Goal: Information Seeking & Learning: Compare options

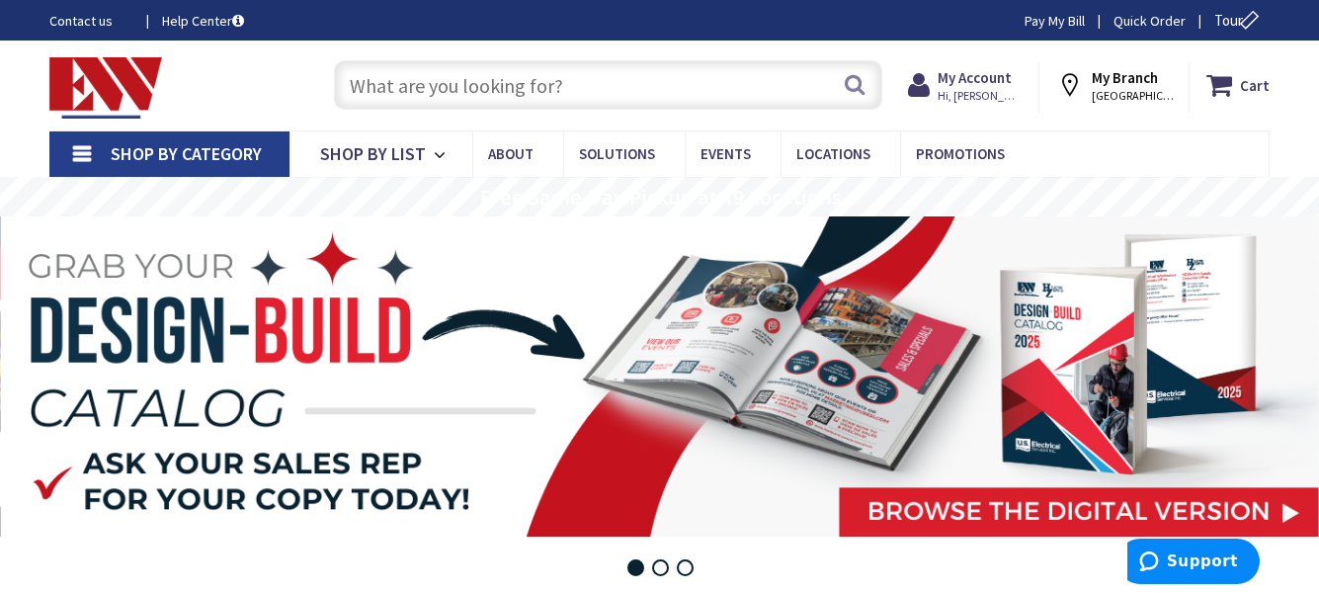
click at [588, 96] on input "text" at bounding box center [608, 84] width 548 height 49
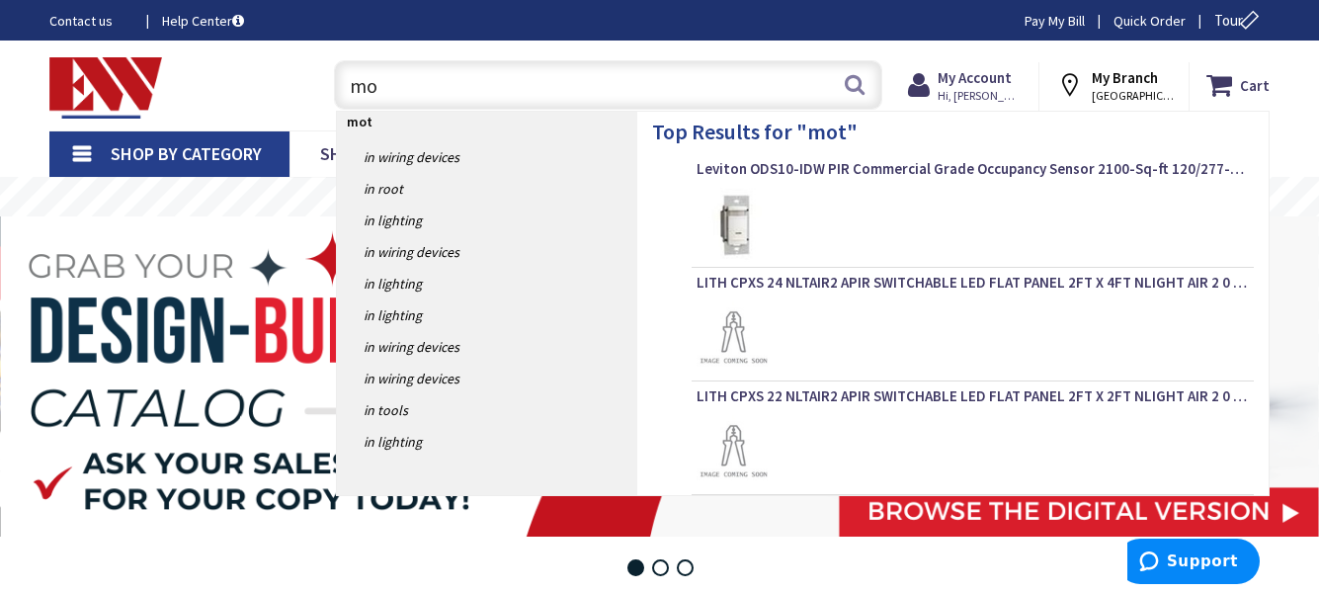
type input "m"
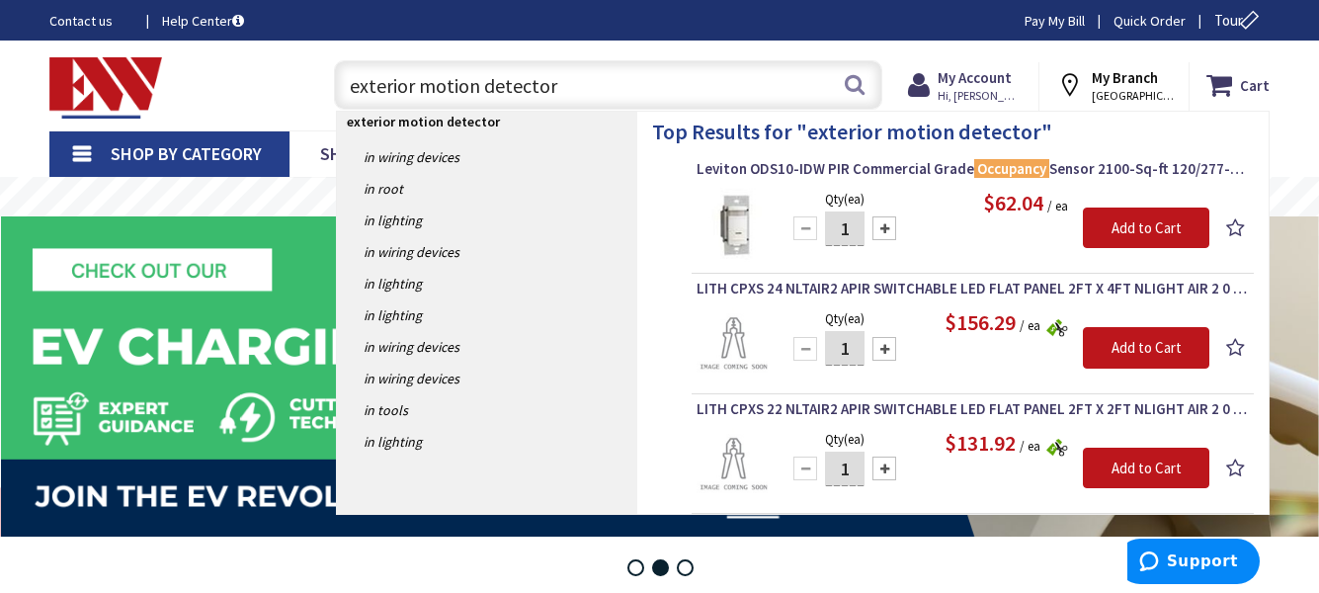
type input "exterior motion detectors"
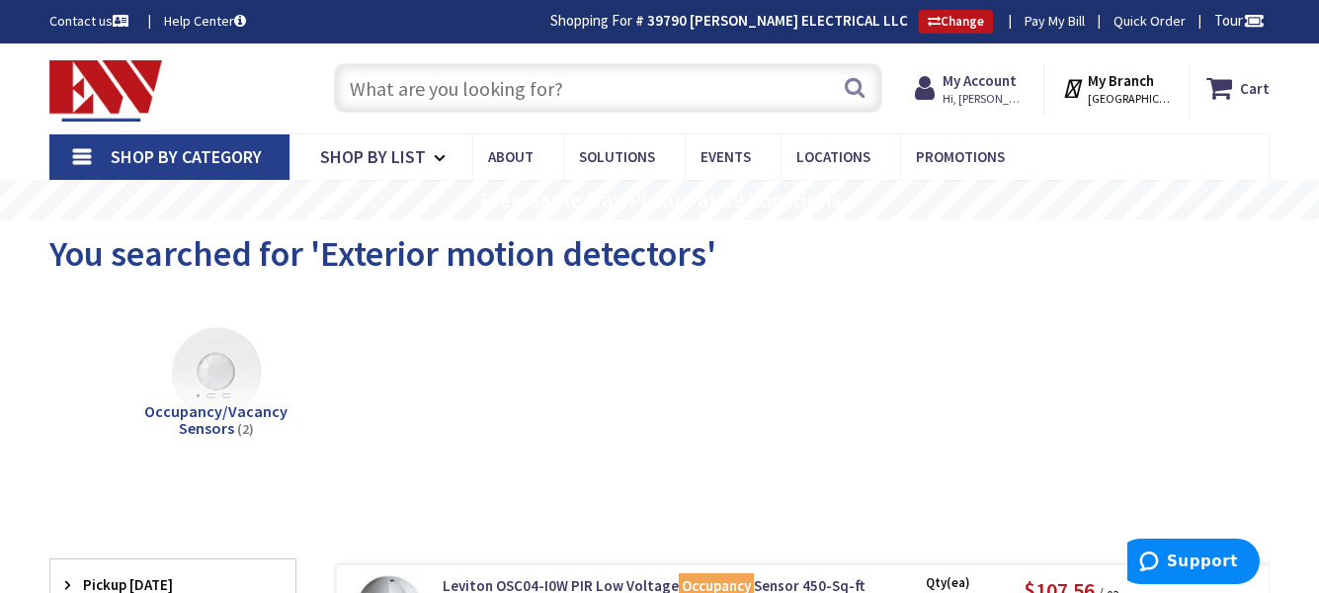
click at [588, 96] on input "text" at bounding box center [608, 87] width 548 height 49
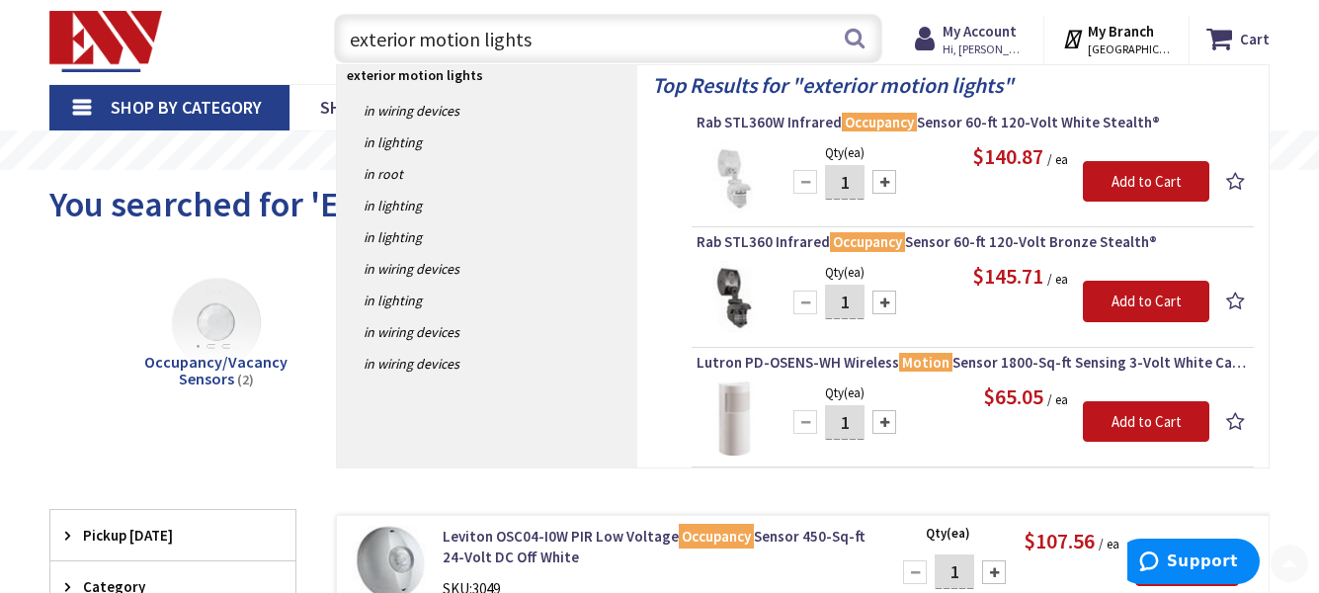
scroll to position [48, 0]
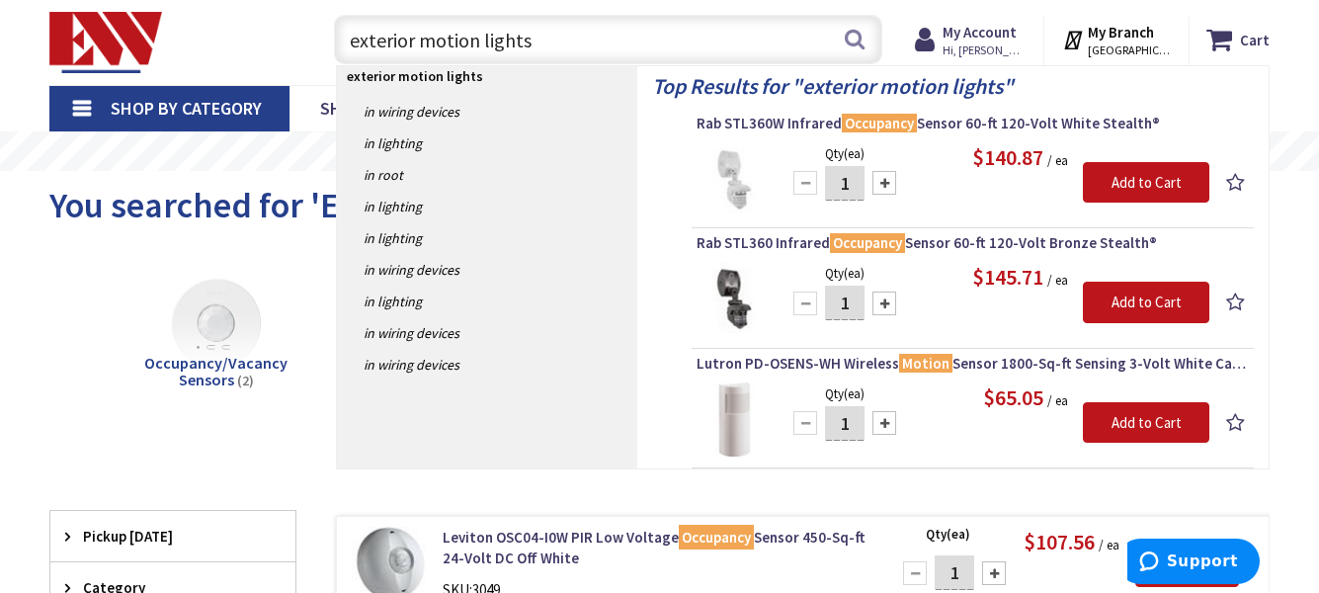
click at [477, 41] on input "exterior motion lights" at bounding box center [608, 39] width 548 height 49
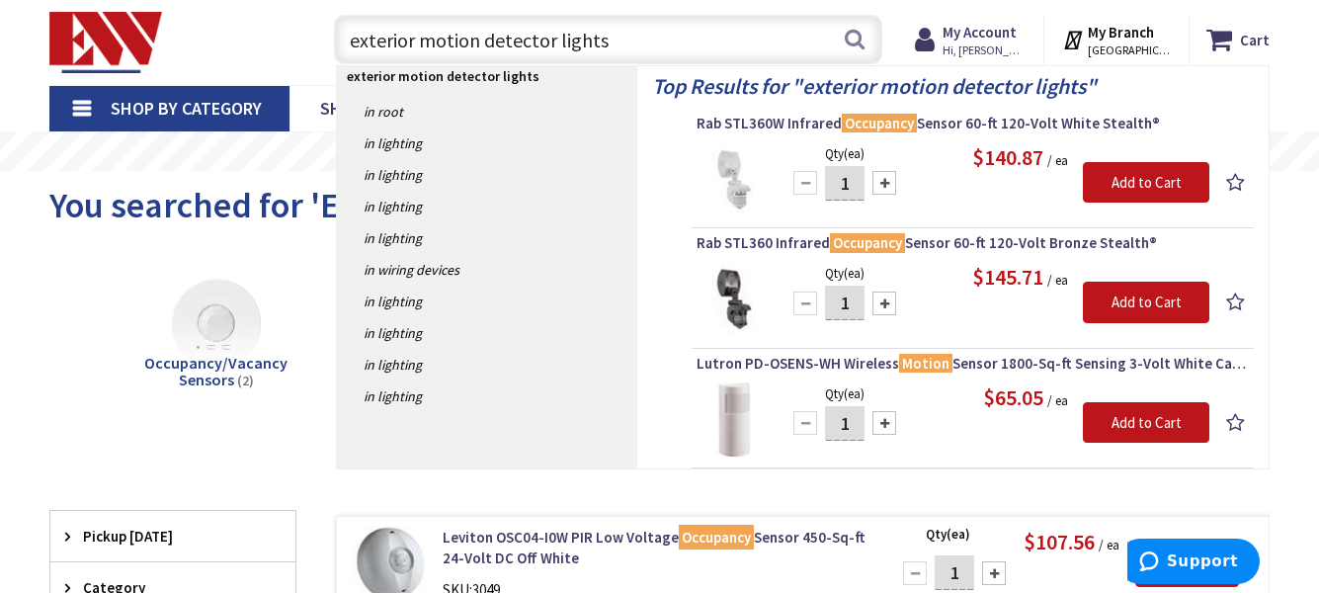
click at [415, 38] on input "exterior motion detector lights" at bounding box center [608, 39] width 548 height 49
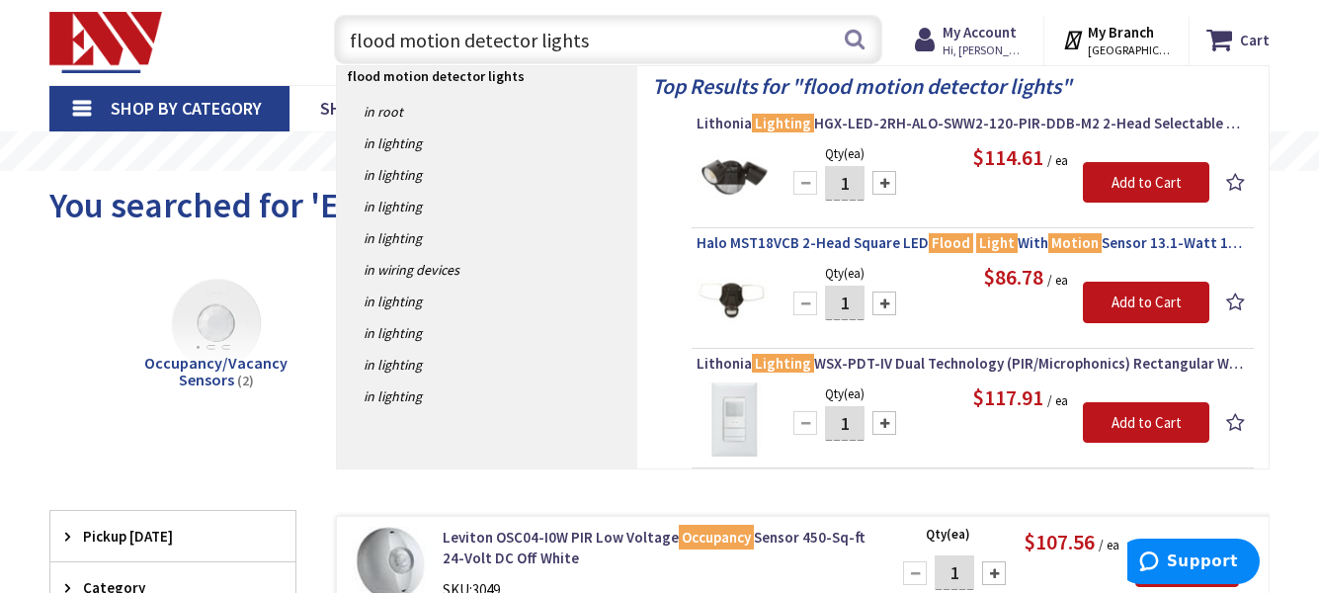
type input "flood motion detector lights"
click at [953, 242] on mark "Flood" at bounding box center [951, 242] width 44 height 25
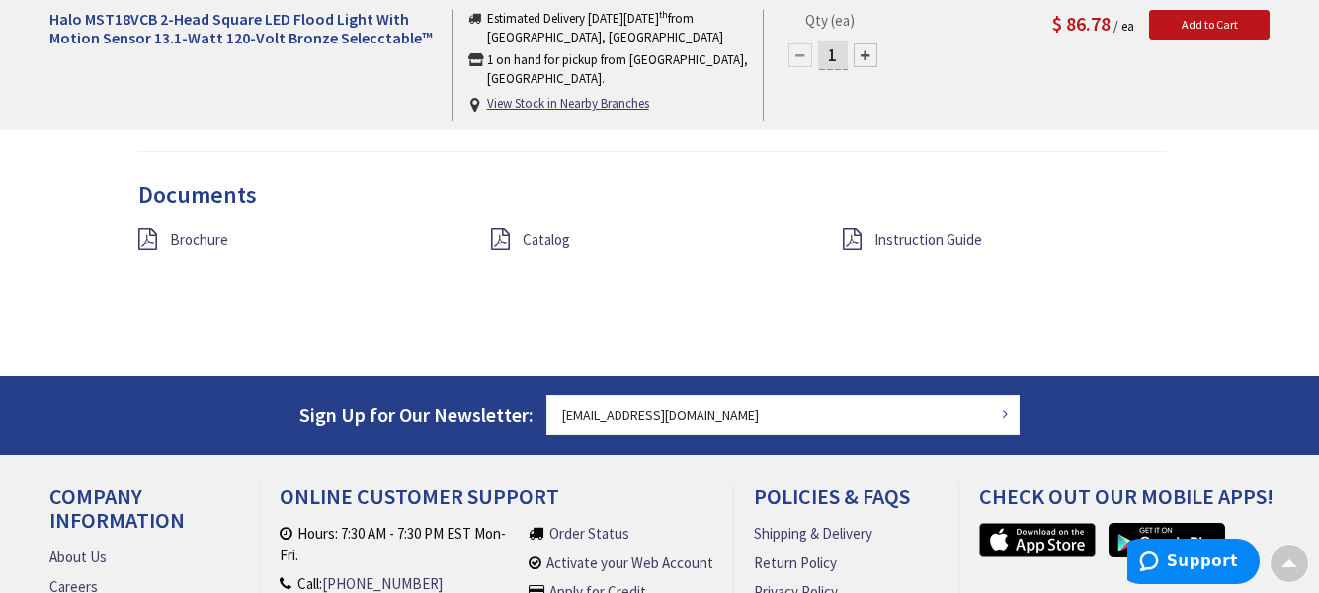
scroll to position [1887, 0]
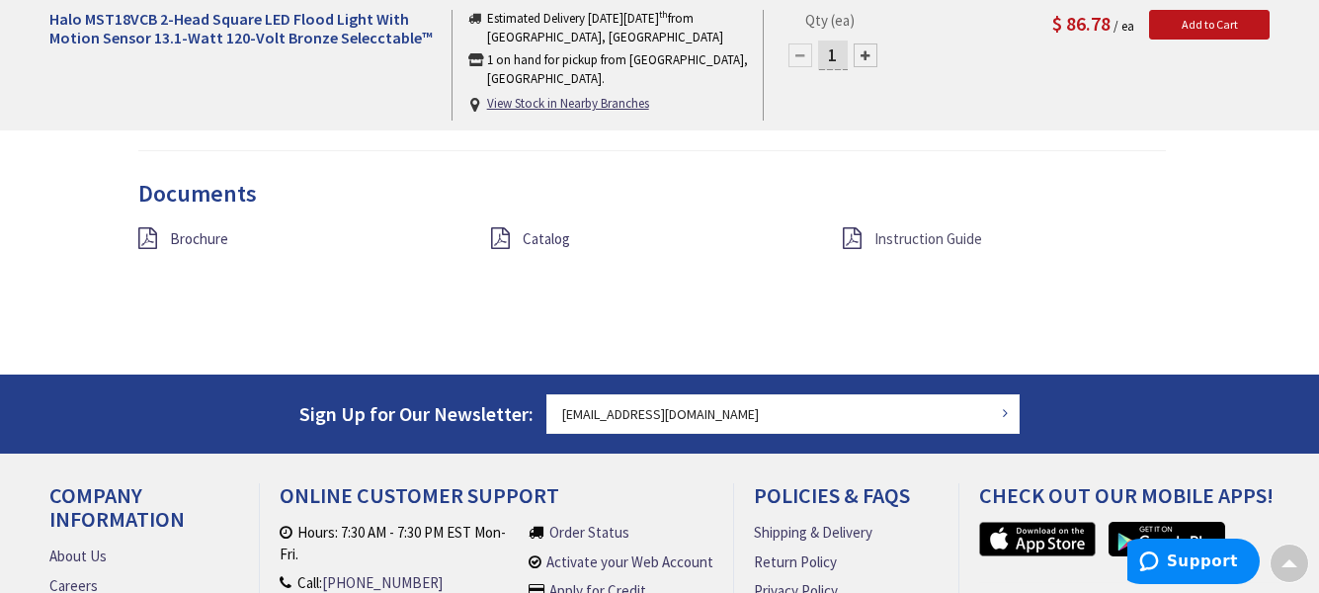
click at [941, 229] on span "Instruction Guide" at bounding box center [929, 238] width 108 height 19
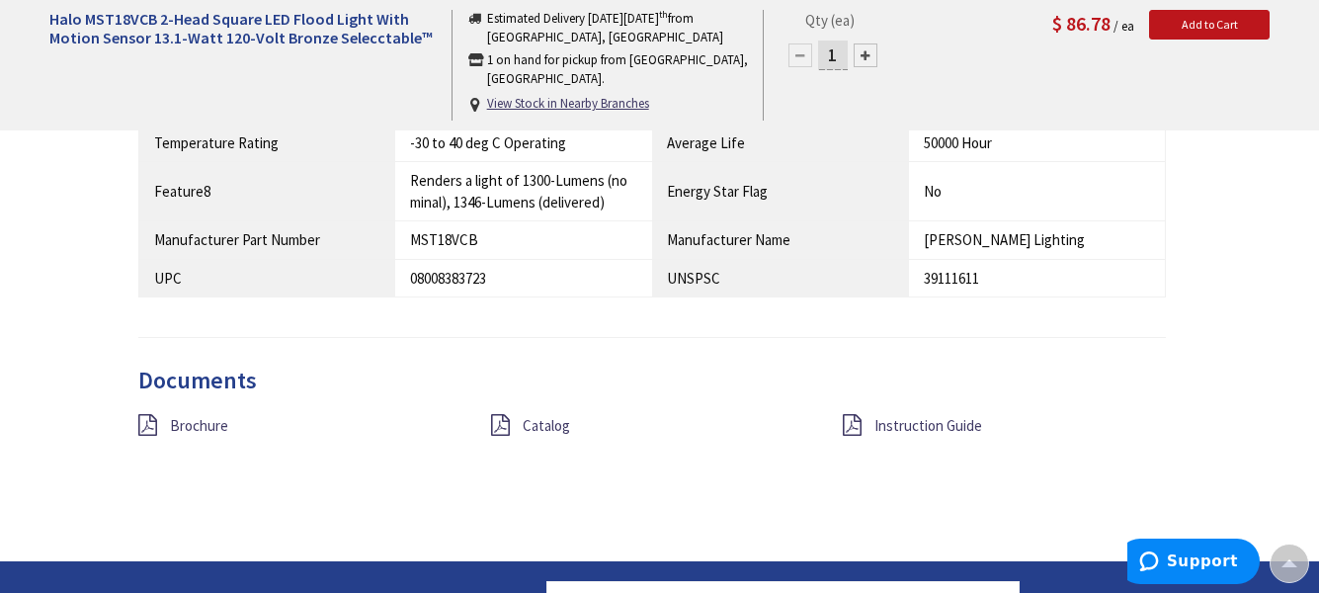
scroll to position [1702, 0]
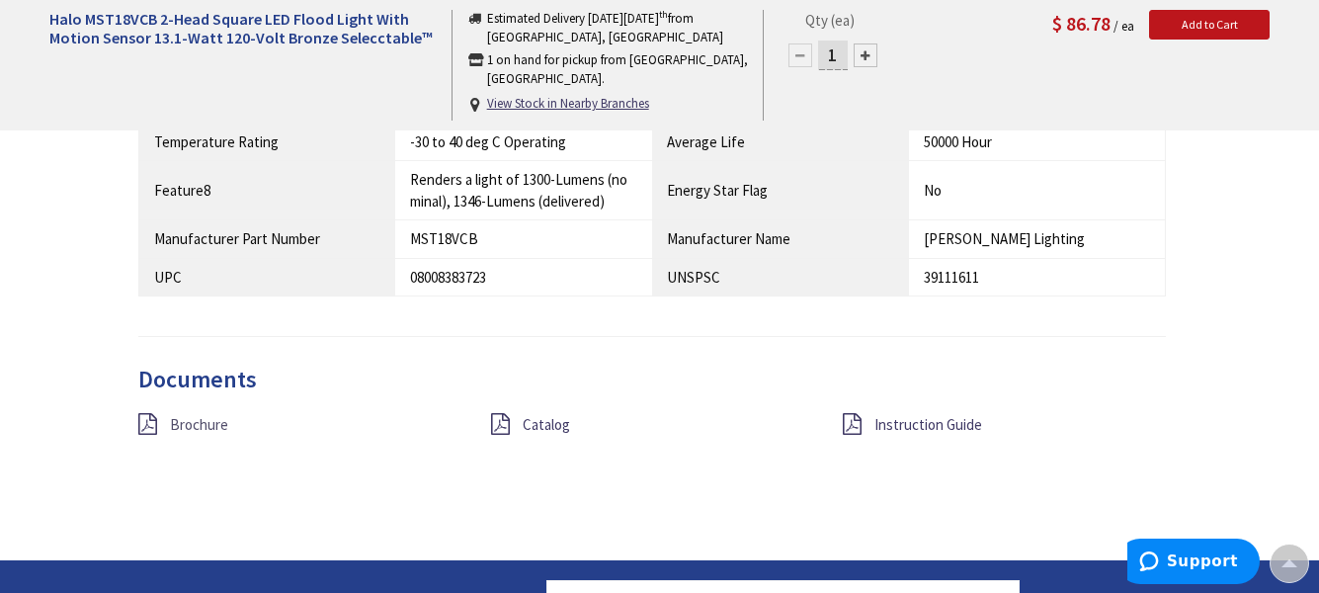
click at [187, 415] on span "Brochure" at bounding box center [199, 424] width 58 height 19
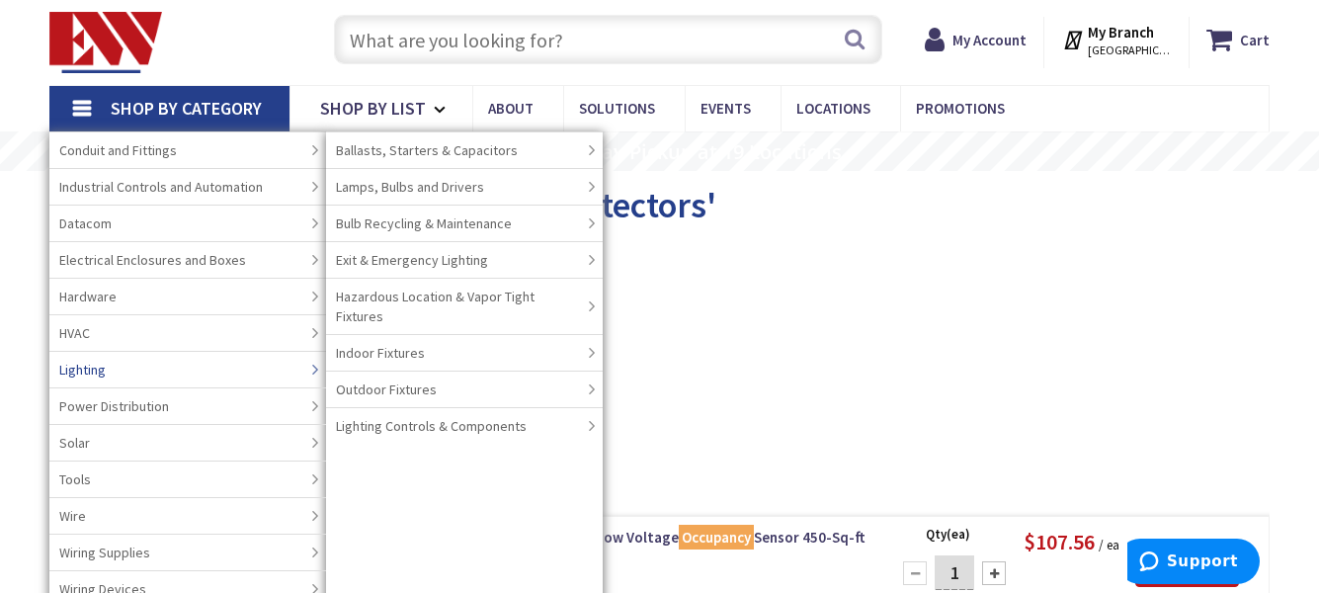
scroll to position [51, 0]
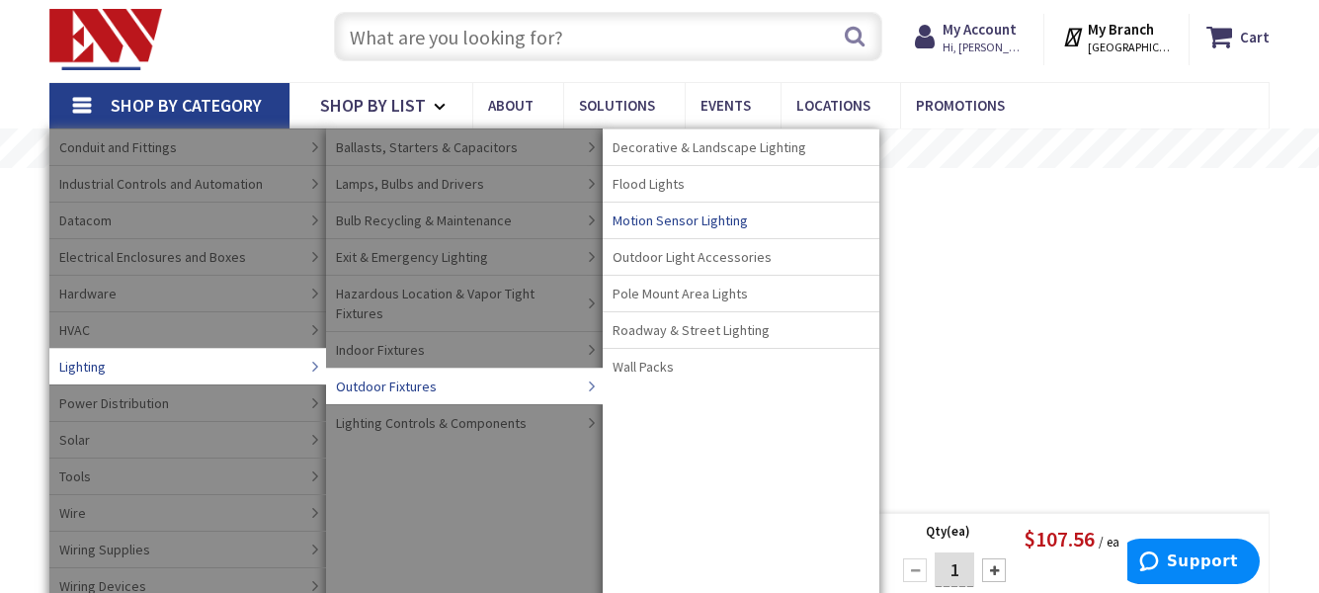
click at [705, 218] on span "Motion Sensor Lighting" at bounding box center [680, 220] width 135 height 20
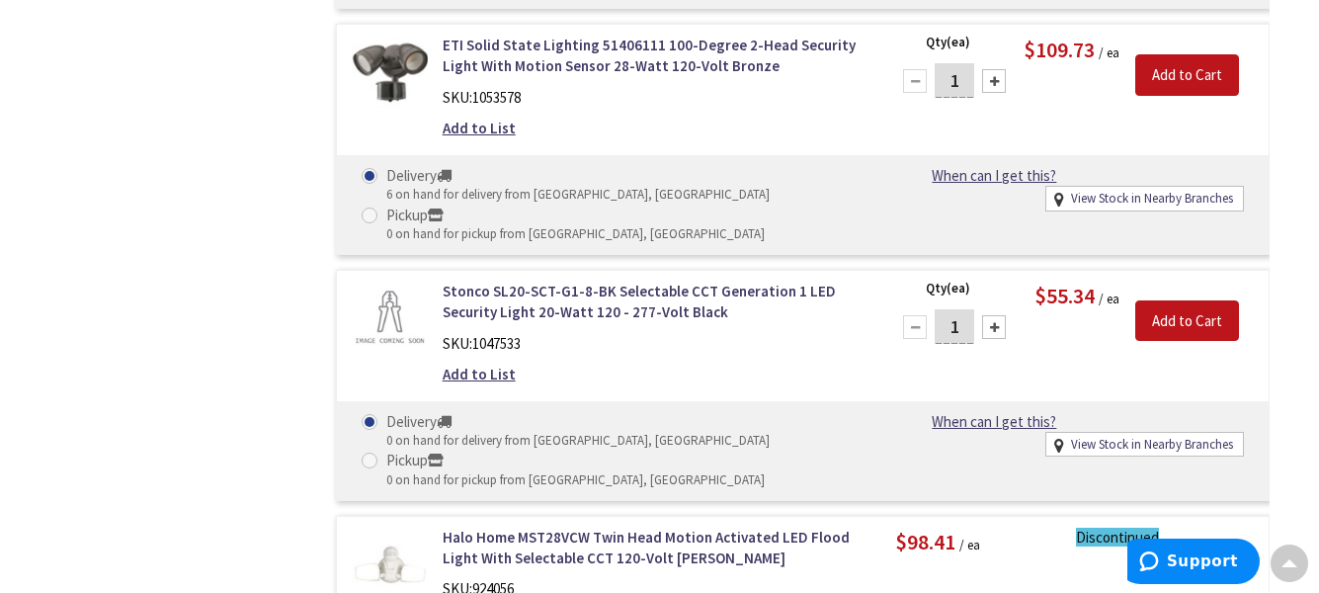
scroll to position [2119, 0]
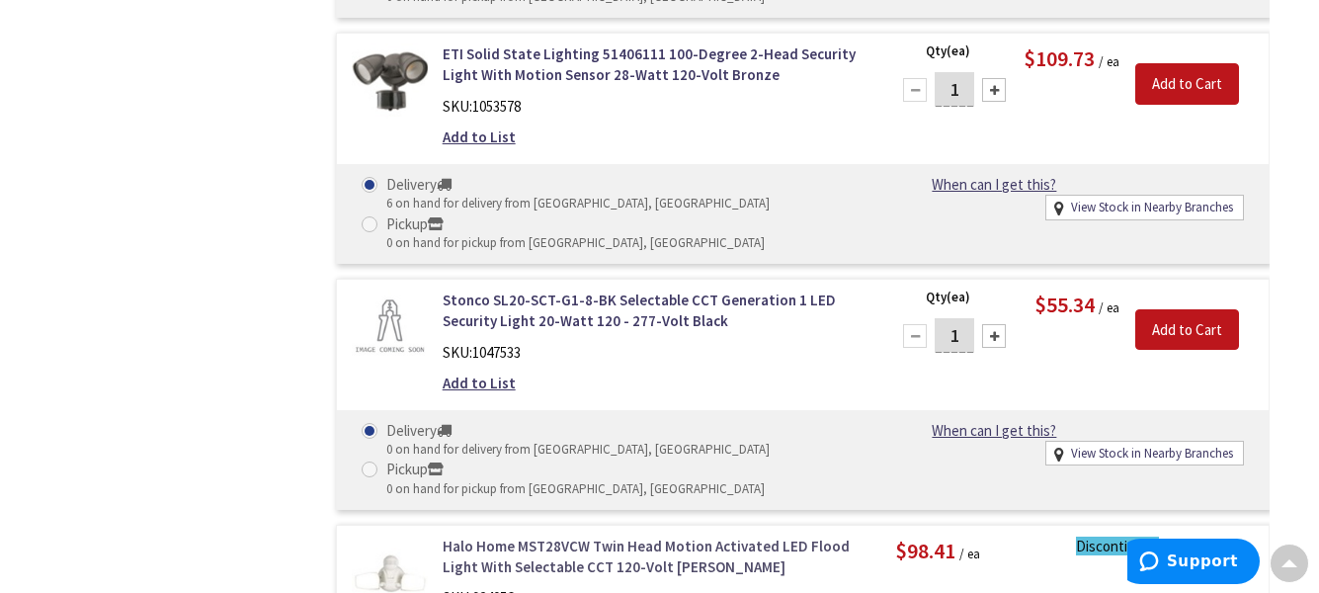
click at [709, 536] on link "Halo Home MST28VCW Twin Head Motion Activated LED Flood Light With Selectable C…" at bounding box center [654, 557] width 423 height 42
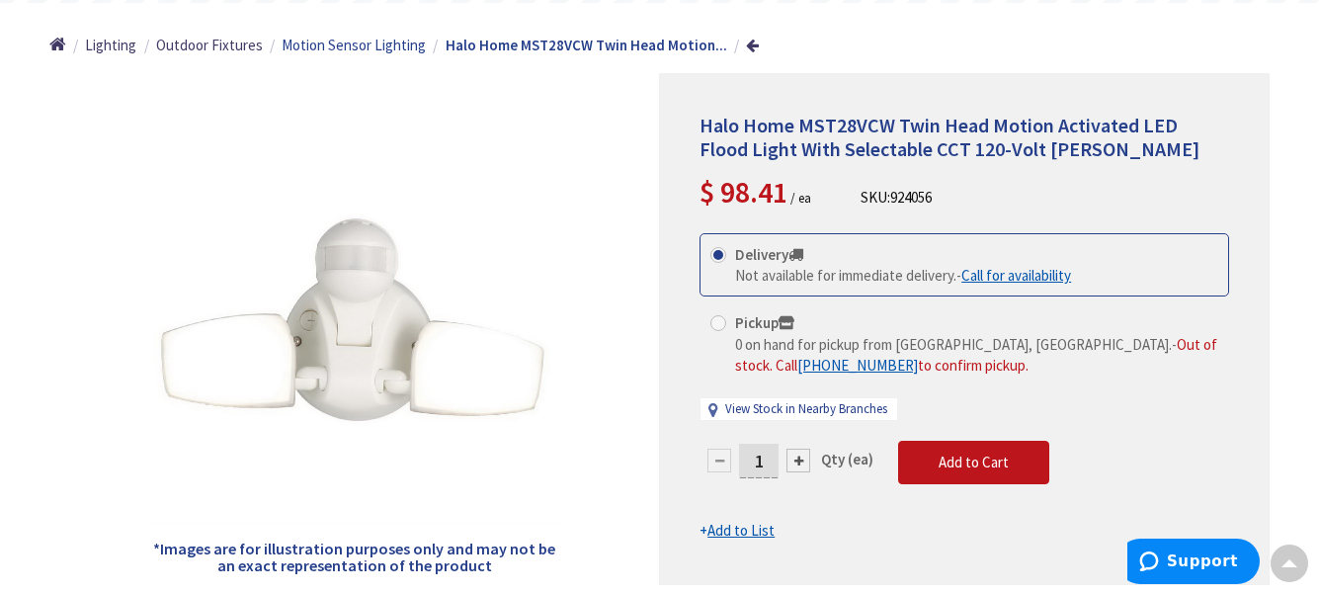
scroll to position [215, 0]
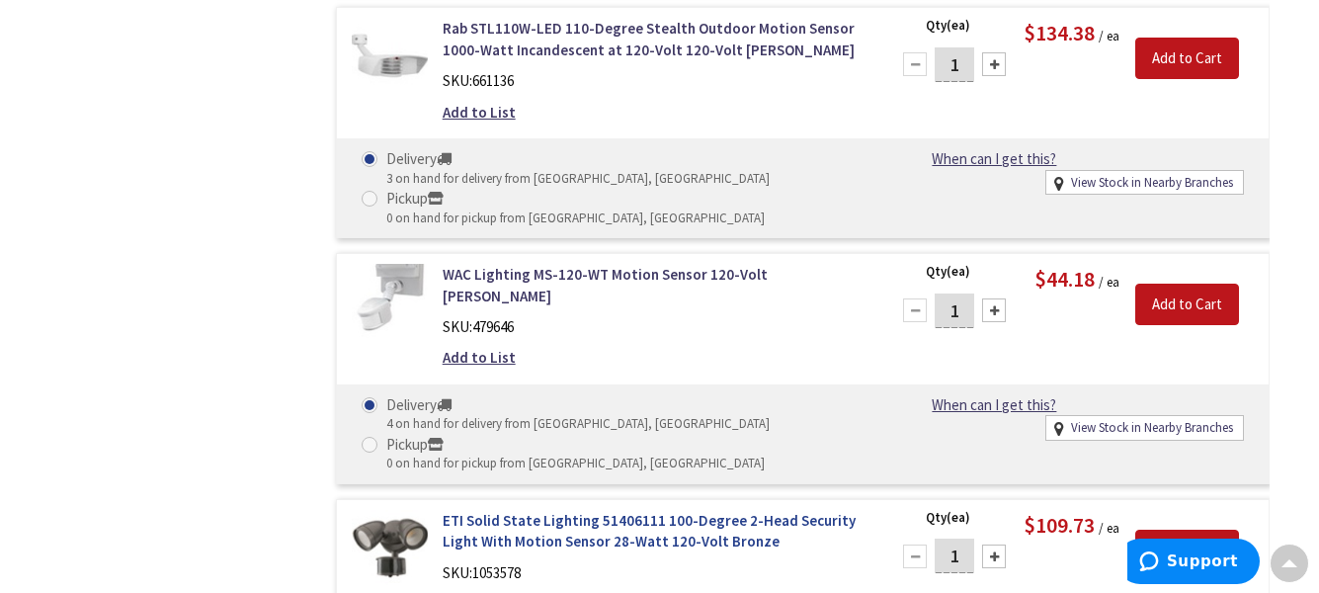
scroll to position [1671, 0]
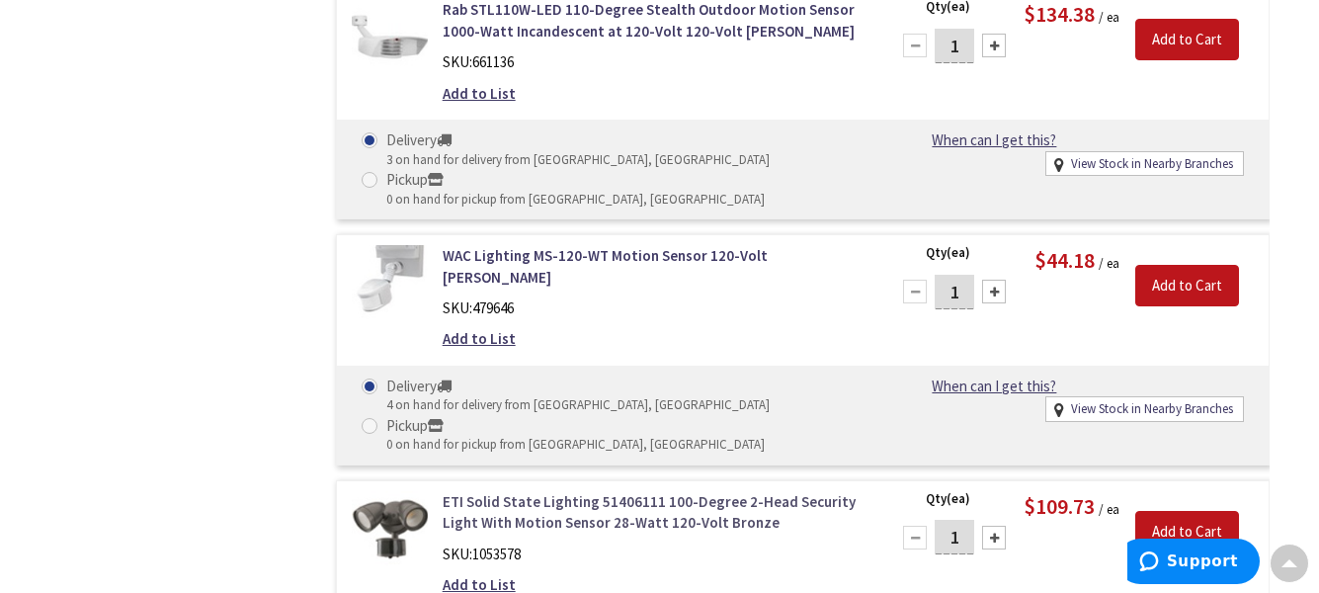
click at [713, 491] on link "ETI Solid State Lighting 51406111 100-Degree 2-Head Security Light With Motion …" at bounding box center [654, 512] width 423 height 42
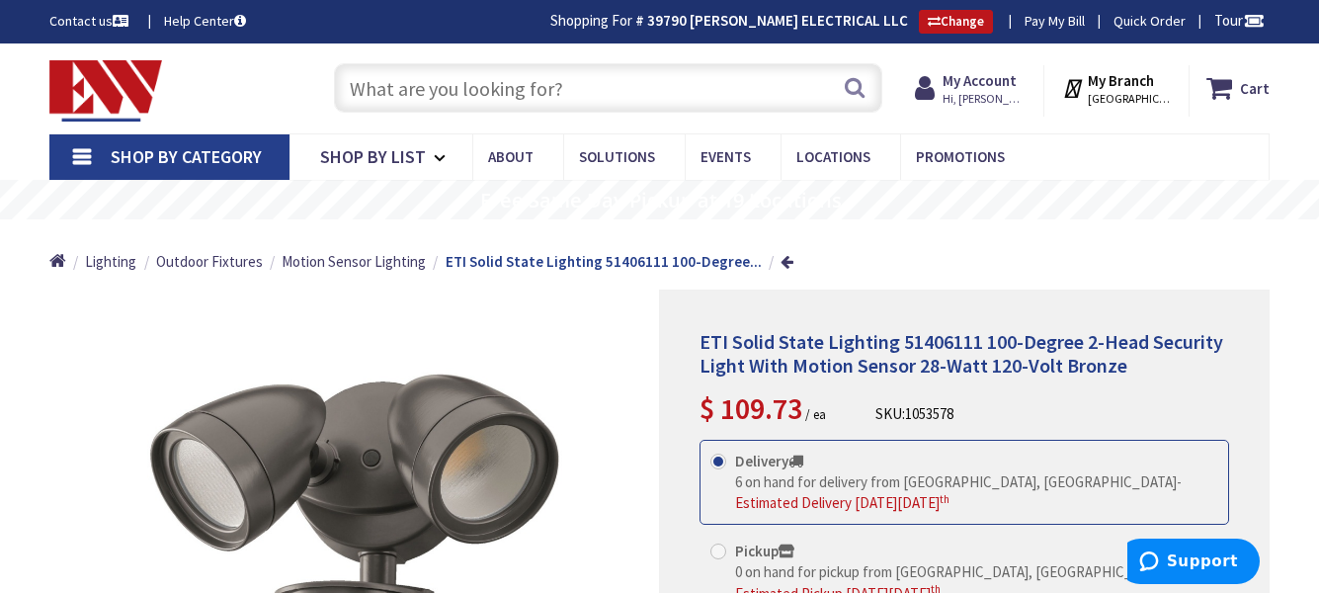
click at [1081, 86] on icon at bounding box center [1075, 88] width 26 height 36
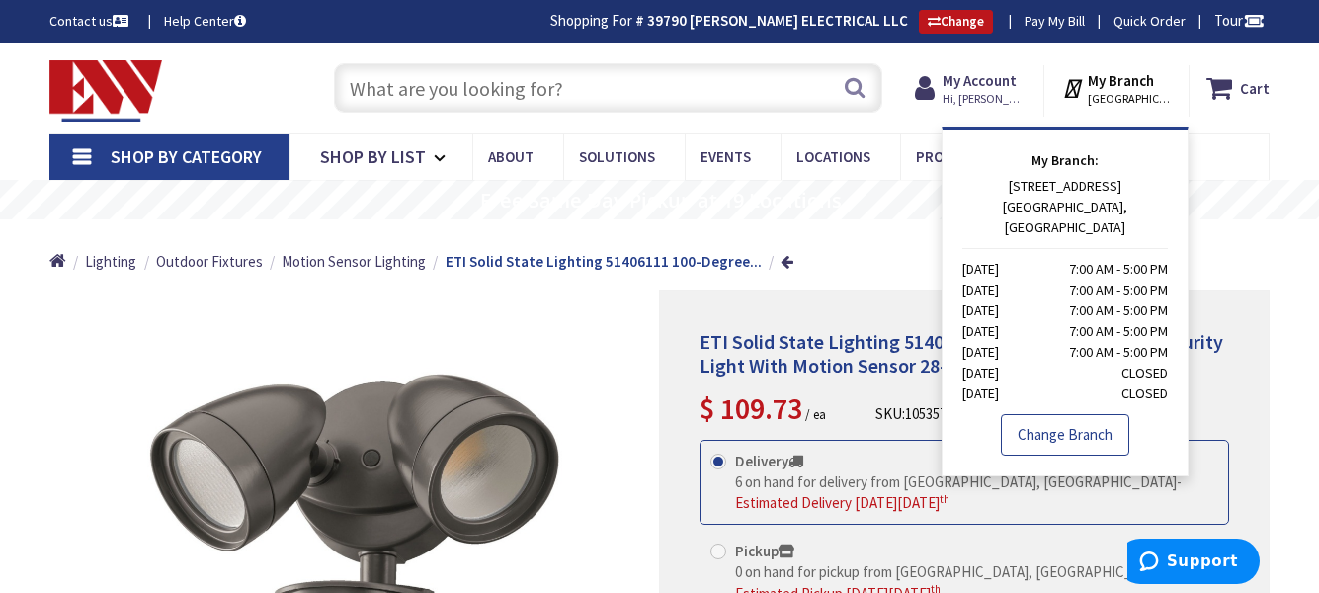
click at [1074, 414] on link "Change Branch" at bounding box center [1065, 435] width 128 height 42
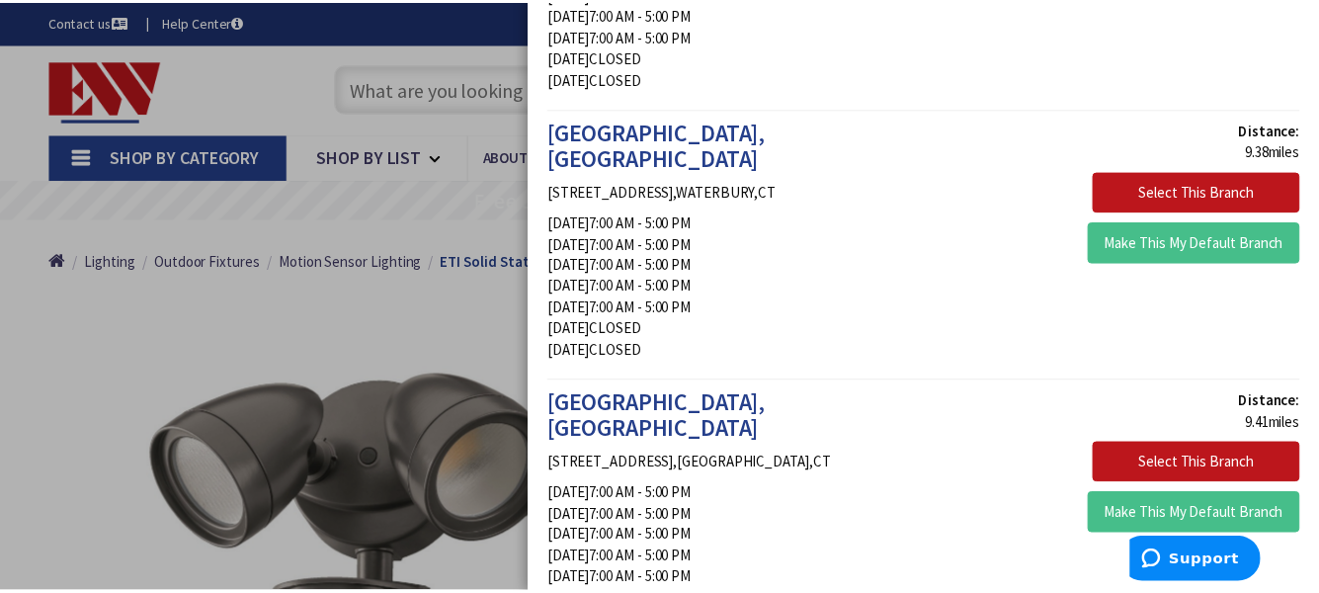
scroll to position [576, 0]
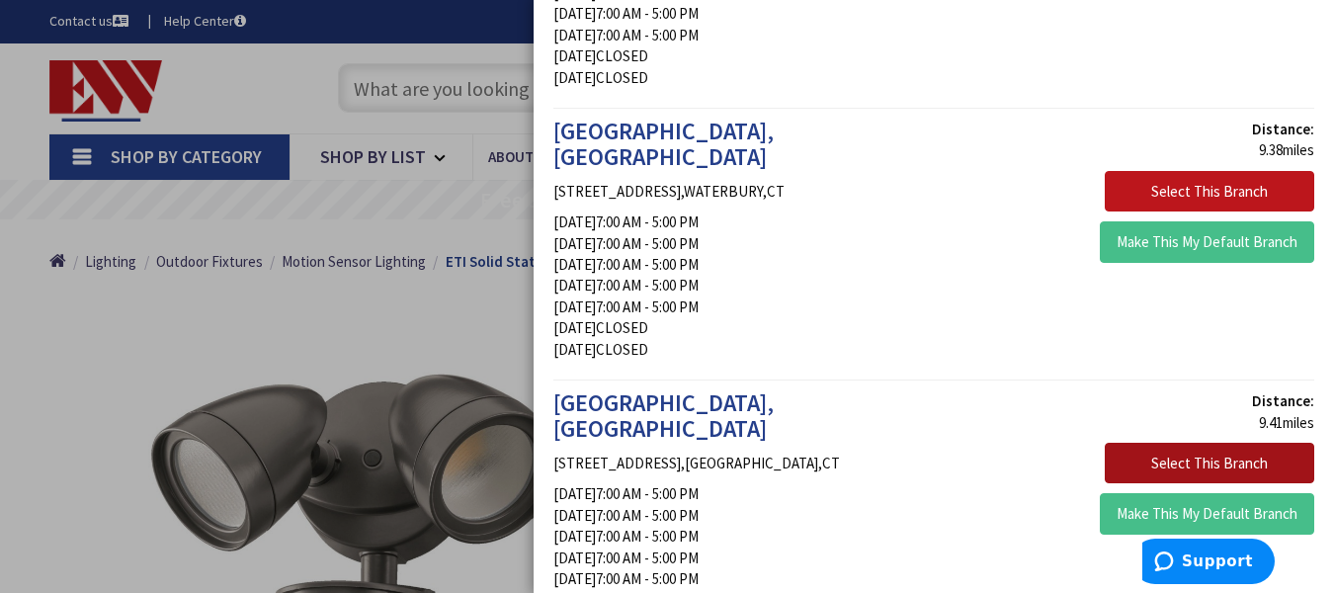
click at [1175, 443] on button "Select This Branch" at bounding box center [1209, 464] width 209 height 42
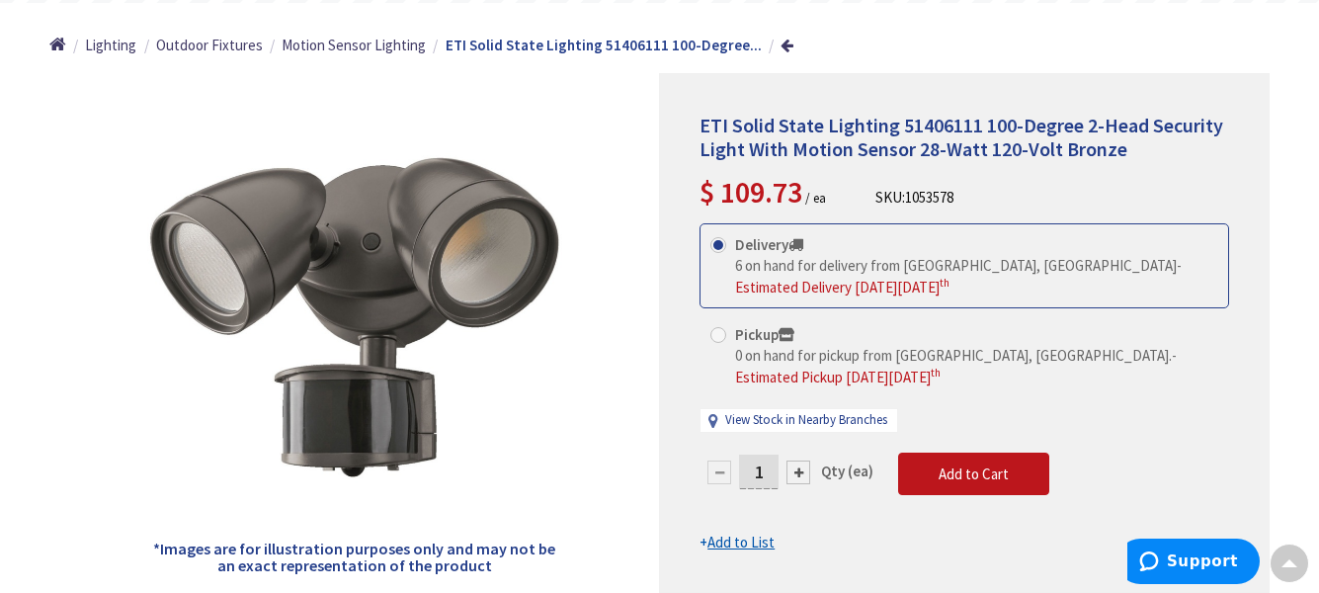
scroll to position [216, 0]
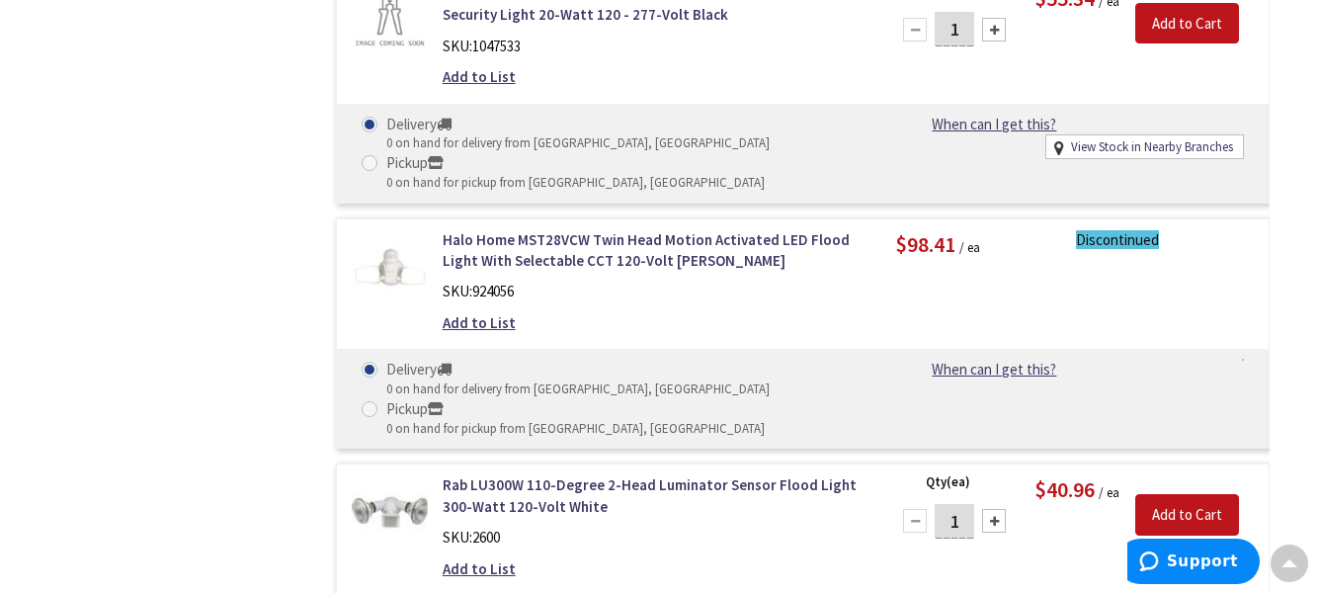
scroll to position [2426, 0]
click at [635, 228] on link "Halo Home MST28VCW Twin Head Motion Activated LED Flood Light With Selectable C…" at bounding box center [654, 249] width 423 height 42
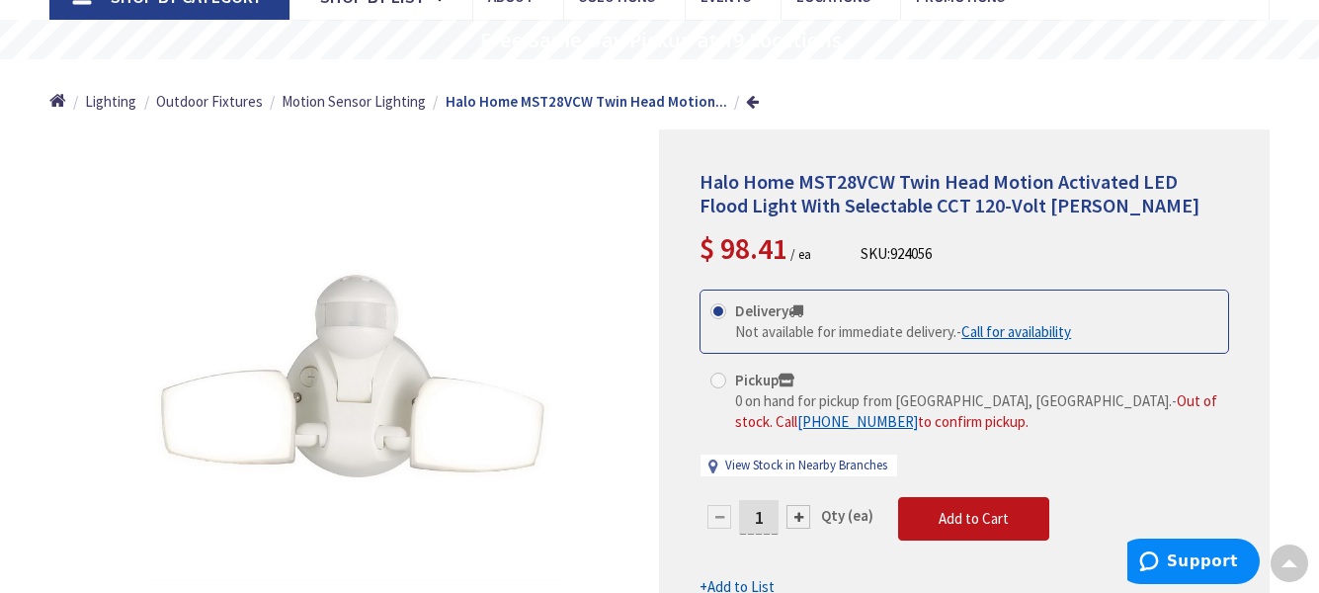
scroll to position [160, 0]
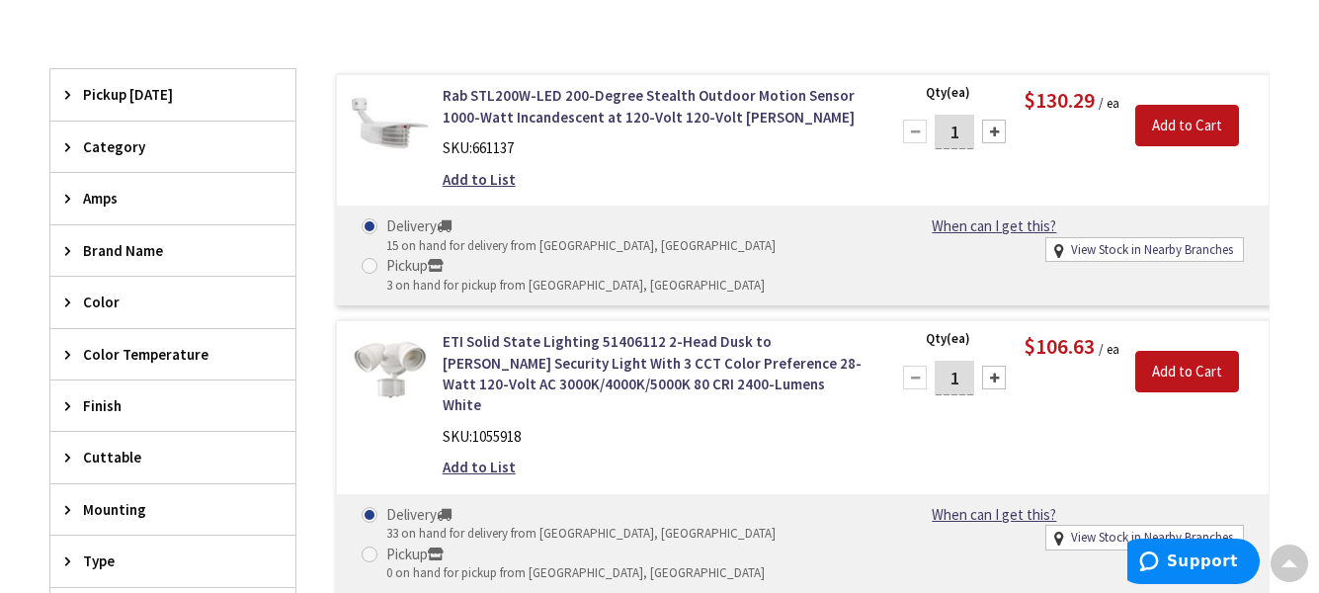
scroll to position [557, 0]
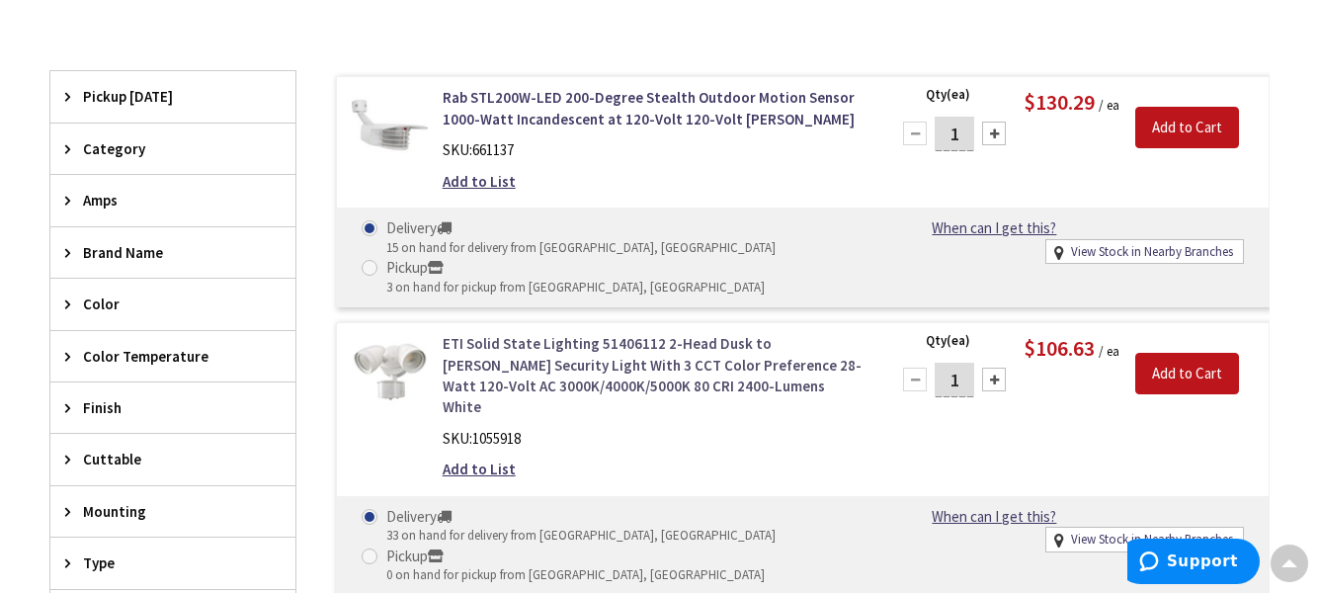
click at [652, 385] on link "ETI Solid State Lighting 51406112 2-Head Dusk to [PERSON_NAME] Security Light W…" at bounding box center [654, 375] width 423 height 85
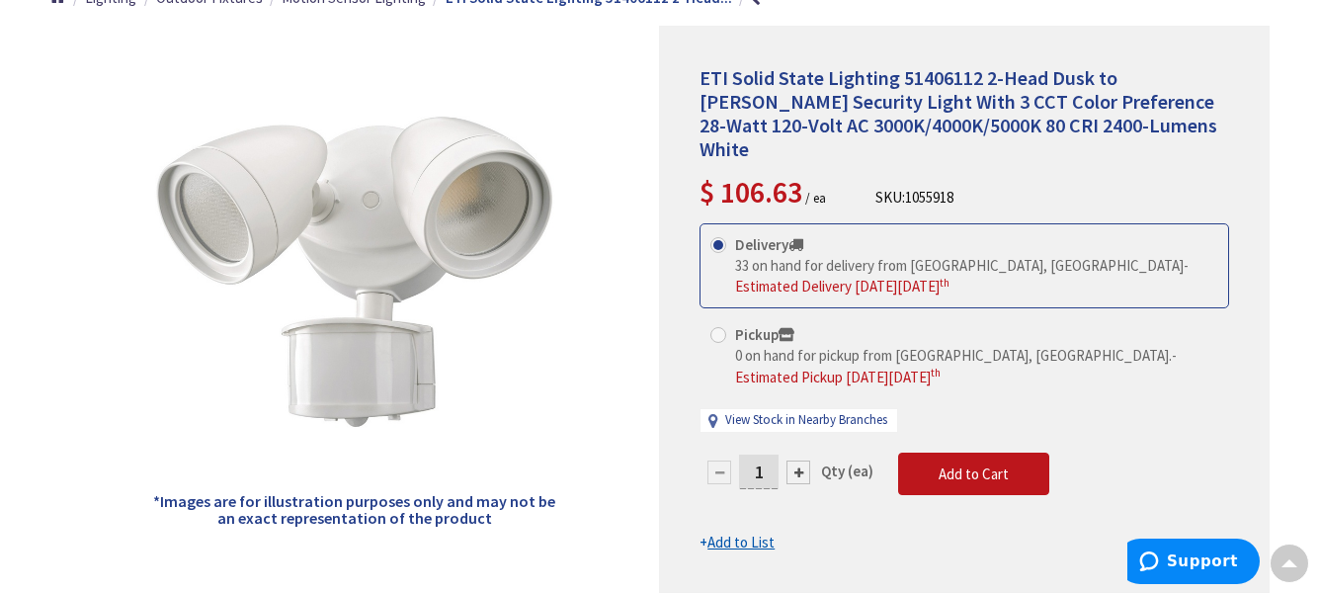
scroll to position [252, 0]
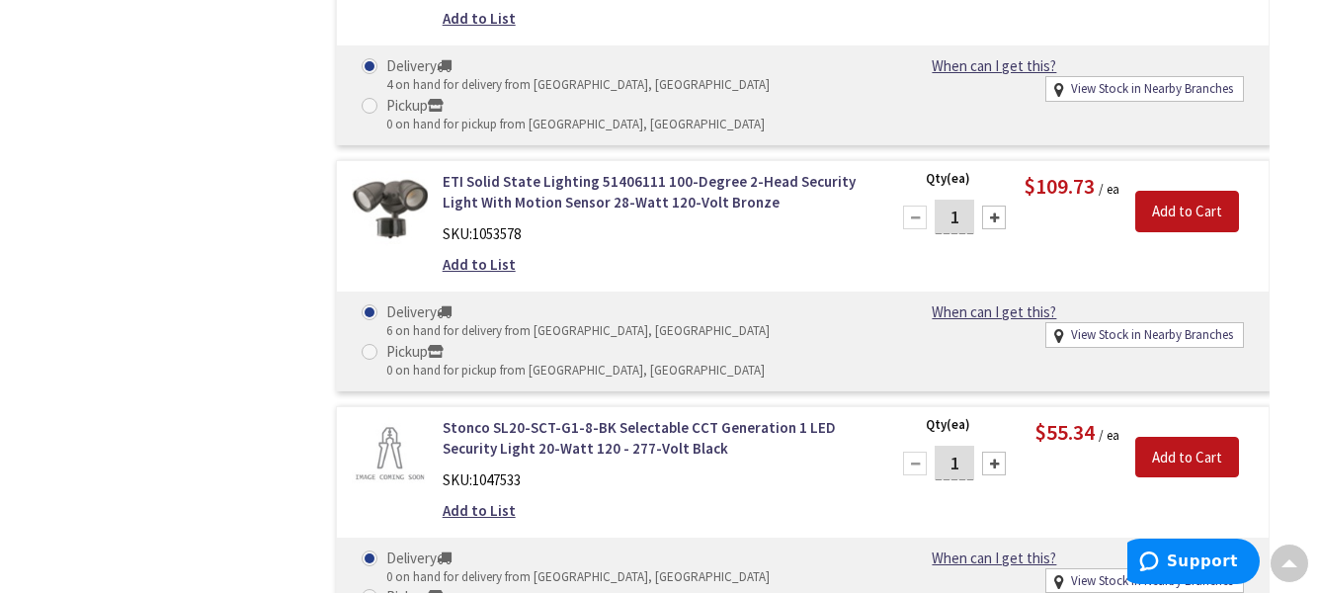
scroll to position [1992, 0]
click at [679, 170] on link "ETI Solid State Lighting 51406111 100-Degree 2-Head Security Light With Motion …" at bounding box center [654, 191] width 423 height 42
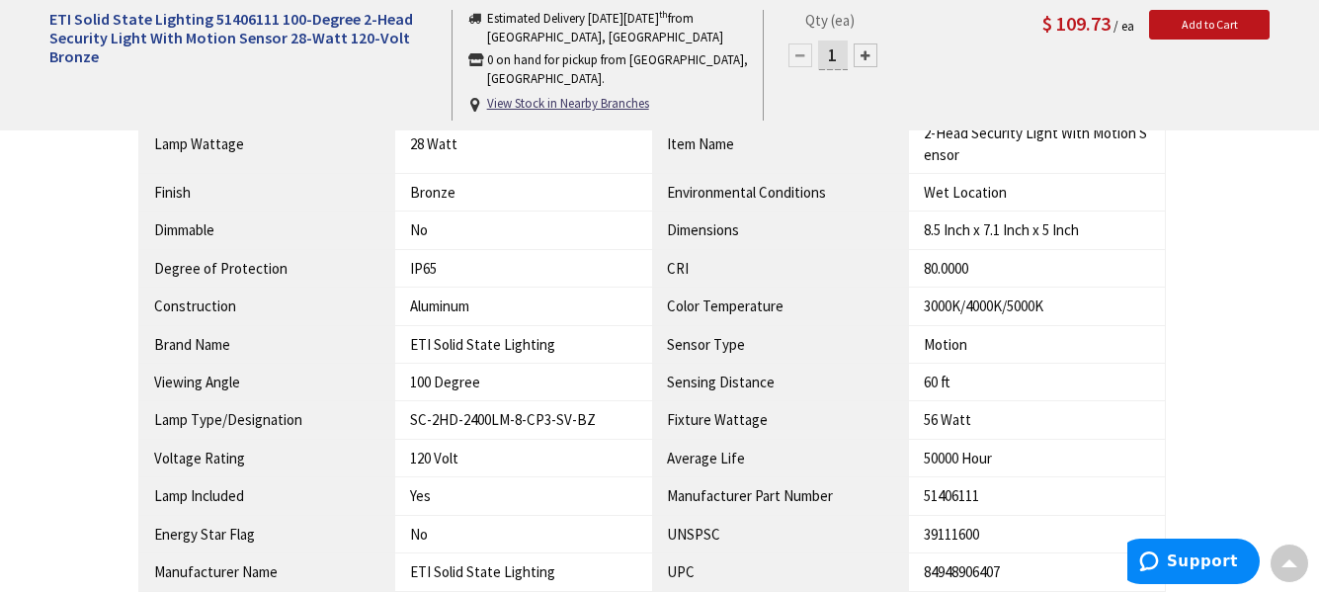
scroll to position [884, 0]
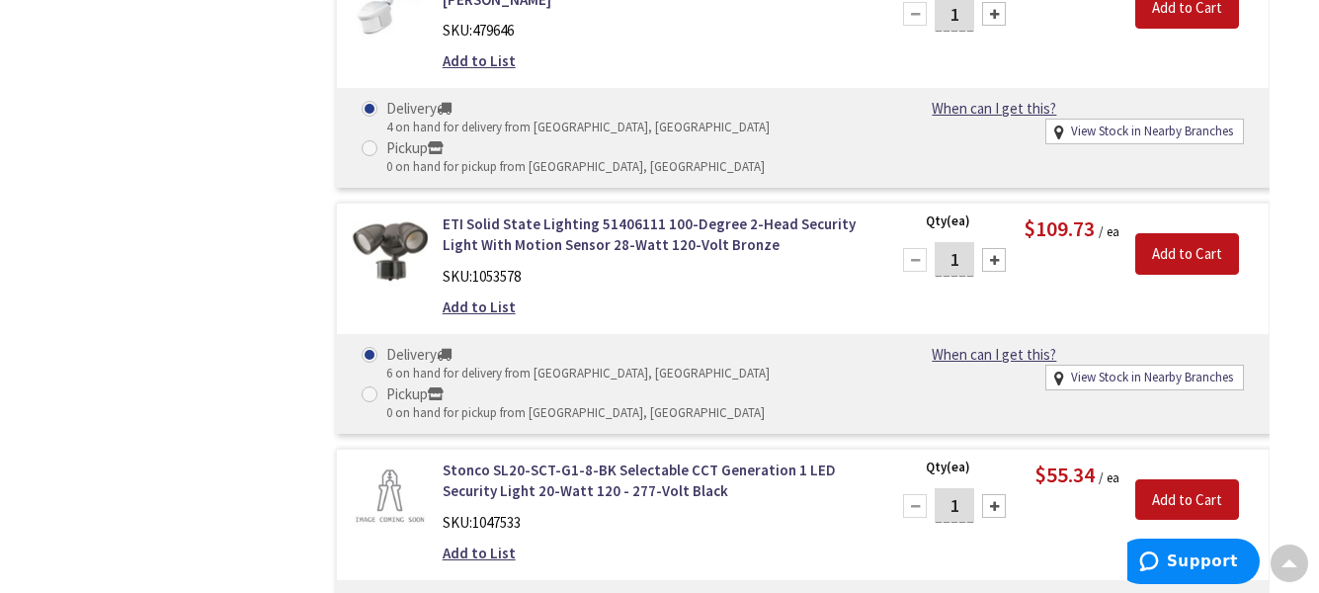
scroll to position [1950, 0]
click at [684, 212] on link "ETI Solid State Lighting 51406111 100-Degree 2-Head Security Light With Motion …" at bounding box center [654, 233] width 423 height 42
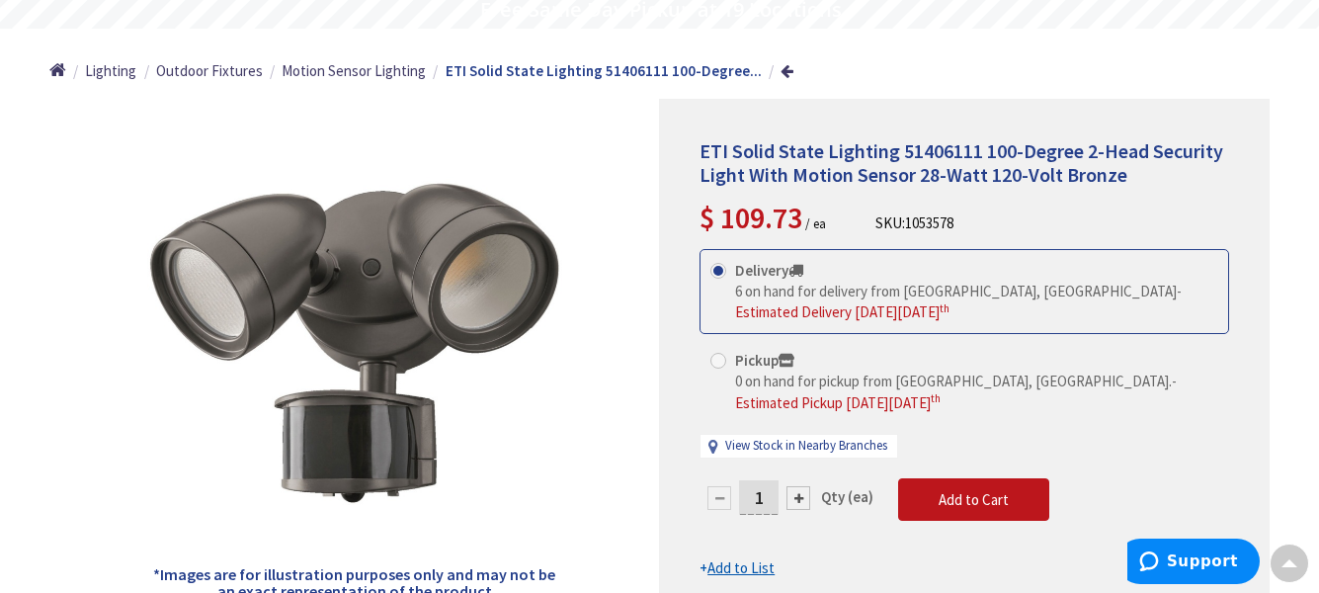
scroll to position [190, 0]
